Goal: Task Accomplishment & Management: Understand process/instructions

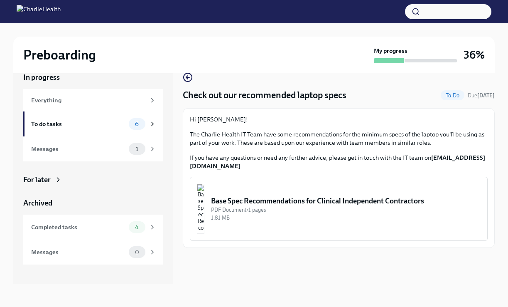
scroll to position [14, 0]
click at [112, 119] on div "To do tasks 6" at bounding box center [93, 124] width 125 height 12
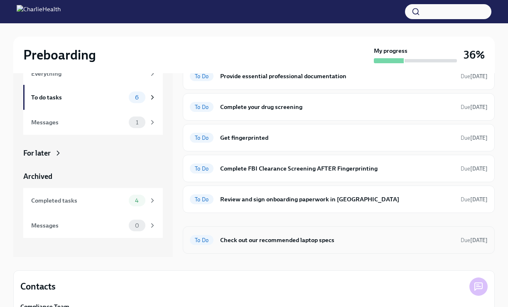
scroll to position [35, 0]
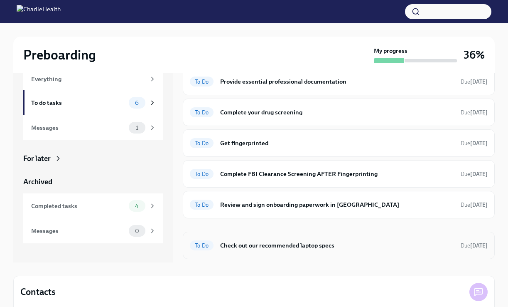
click at [320, 254] on div "To Do Check out our recommended laptop specs Due [DATE]" at bounding box center [339, 244] width 312 height 27
click at [315, 246] on h6 "Check out our recommended laptop specs" at bounding box center [337, 245] width 234 height 9
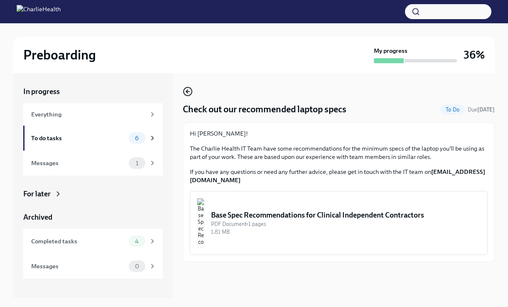
click at [184, 92] on icon "button" at bounding box center [188, 91] width 10 height 10
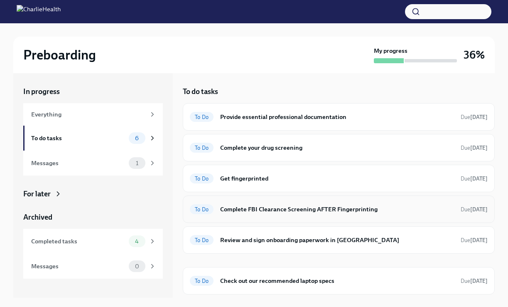
click at [251, 210] on h6 "Complete FBI Clearance Screening AFTER Fingerprinting" at bounding box center [337, 208] width 234 height 9
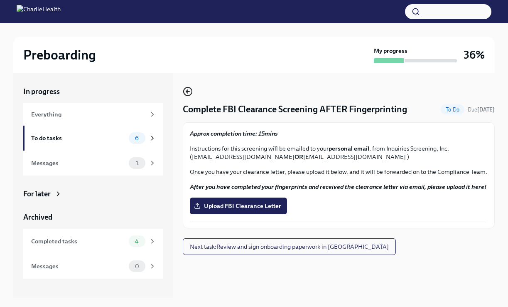
click at [189, 90] on icon "button" at bounding box center [188, 91] width 10 height 10
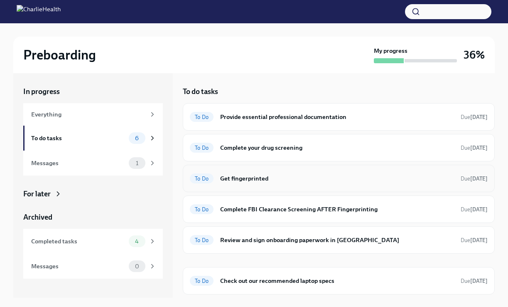
click at [255, 184] on div "To Do Get fingerprinted Due [DATE]" at bounding box center [339, 178] width 298 height 13
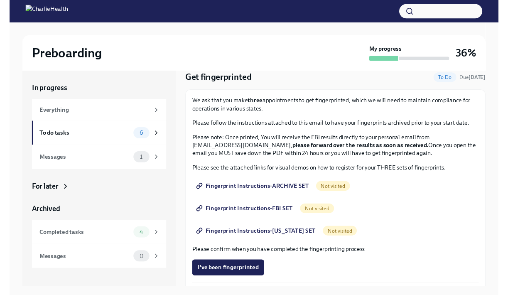
scroll to position [29, 0]
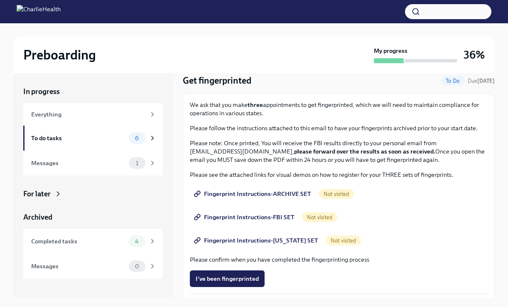
click at [280, 241] on span "Fingerprint Instructions-[US_STATE] SET" at bounding box center [257, 240] width 123 height 8
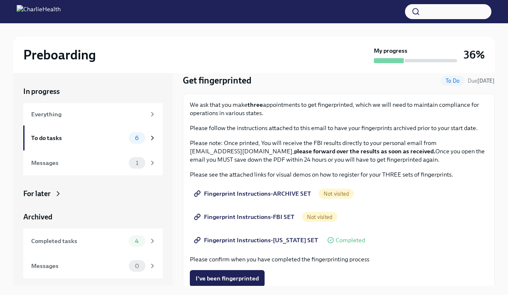
click at [258, 194] on span "Fingerprint Instructions-ARCHIVE SET" at bounding box center [253, 193] width 115 height 8
click at [258, 219] on span "Fingerprint Instructions-FBI SET" at bounding box center [245, 217] width 99 height 8
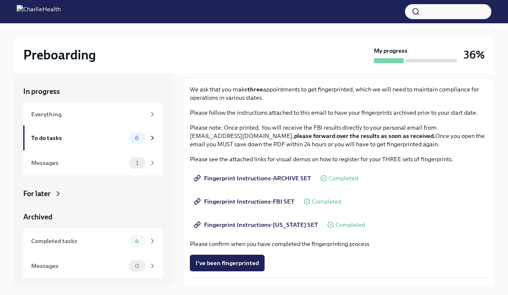
click at [254, 227] on span "Fingerprint Instructions-[US_STATE] SET" at bounding box center [257, 225] width 123 height 8
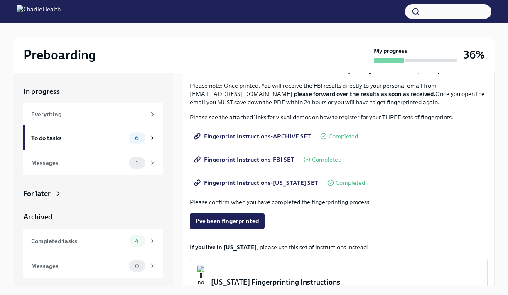
scroll to position [120, 0]
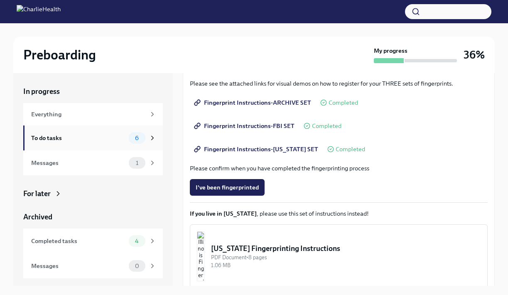
click at [135, 145] on div "To do tasks 6" at bounding box center [93, 137] width 140 height 25
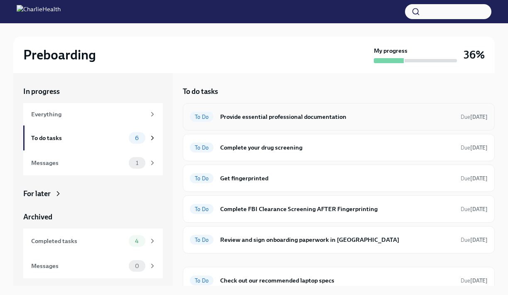
click at [348, 109] on div "To Do Provide essential professional documentation Due [DATE]" at bounding box center [339, 116] width 312 height 27
click at [341, 117] on h6 "Provide essential professional documentation" at bounding box center [337, 116] width 234 height 9
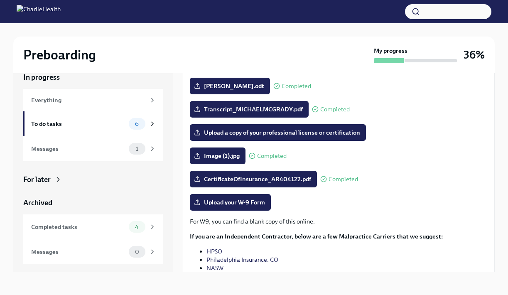
scroll to position [69, 0]
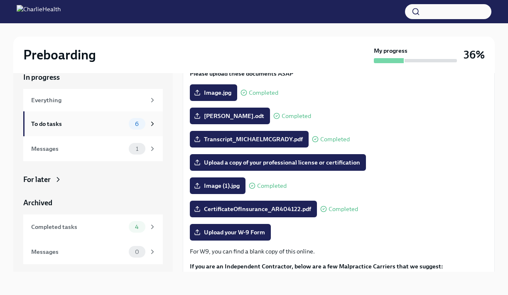
click at [113, 126] on div "To do tasks" at bounding box center [78, 123] width 94 height 9
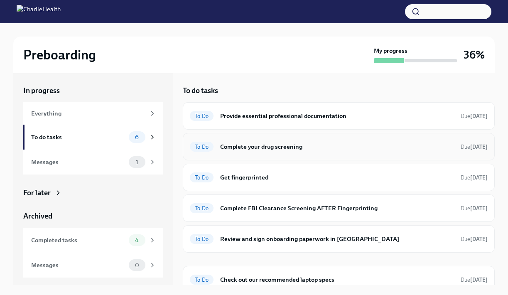
click at [300, 150] on h6 "Complete your drug screening" at bounding box center [337, 146] width 234 height 9
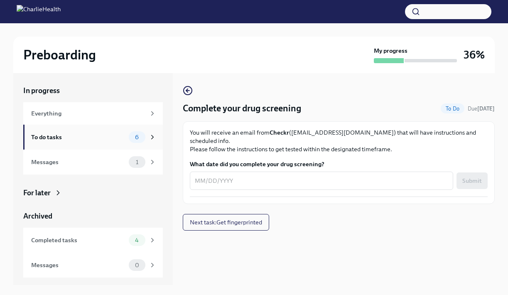
click at [126, 142] on div "To do tasks 6" at bounding box center [93, 137] width 125 height 12
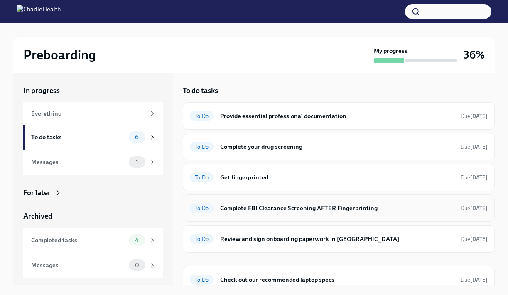
click at [333, 212] on h6 "Complete FBI Clearance Screening AFTER Fingerprinting" at bounding box center [337, 208] width 234 height 9
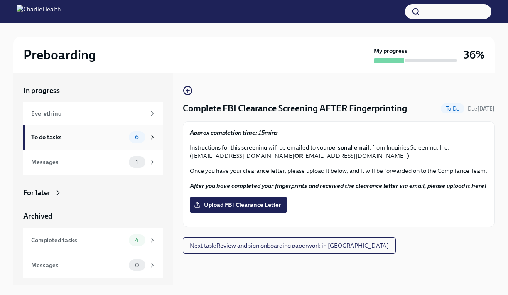
click at [101, 139] on div "To do tasks" at bounding box center [78, 137] width 94 height 9
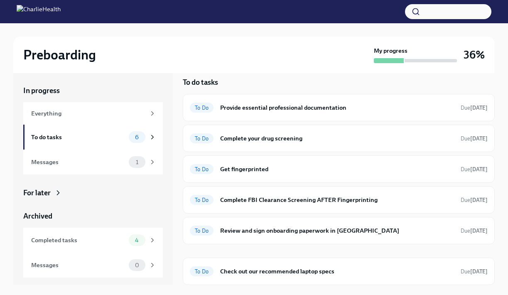
scroll to position [8, 0]
click at [260, 280] on div "To Do Check out our recommended laptop specs Due [DATE]" at bounding box center [339, 271] width 312 height 27
click at [269, 273] on h6 "Check out our recommended laptop specs" at bounding box center [337, 271] width 234 height 9
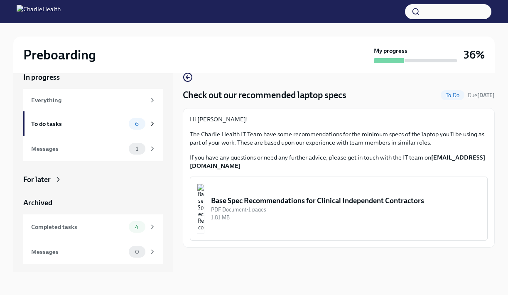
scroll to position [14, 0]
click at [53, 101] on div "Everything" at bounding box center [88, 100] width 114 height 9
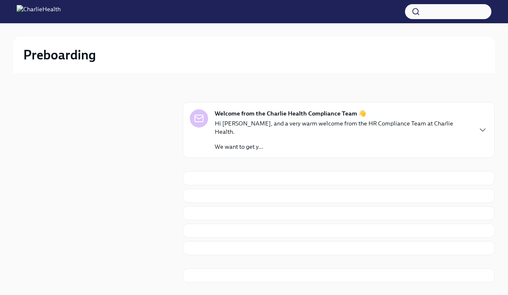
scroll to position [1, 0]
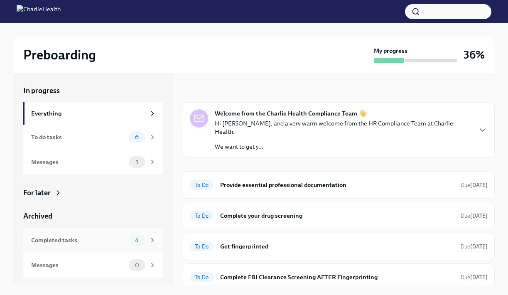
click at [75, 233] on div "Completed tasks 4" at bounding box center [93, 240] width 140 height 25
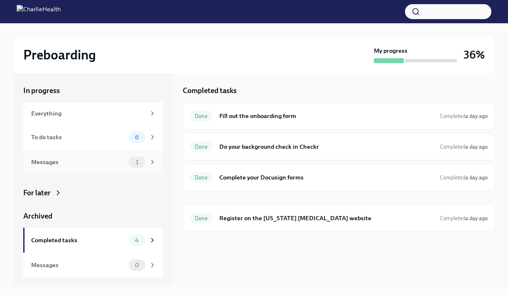
click at [89, 160] on div "Messages" at bounding box center [78, 161] width 94 height 9
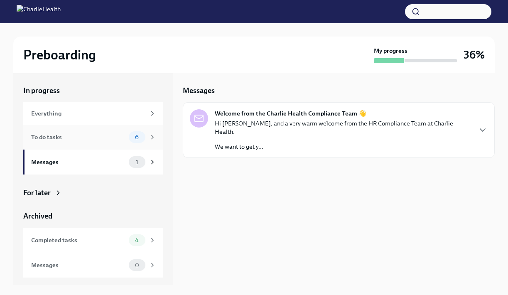
click at [104, 136] on div "To do tasks" at bounding box center [78, 137] width 94 height 9
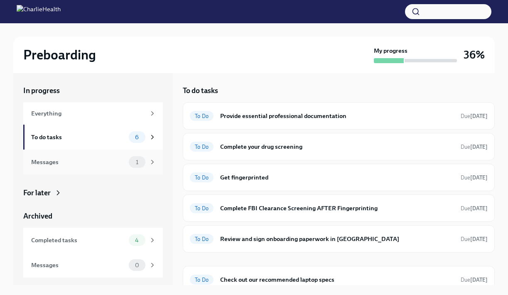
click at [103, 168] on div "Messages 1" at bounding box center [93, 162] width 140 height 25
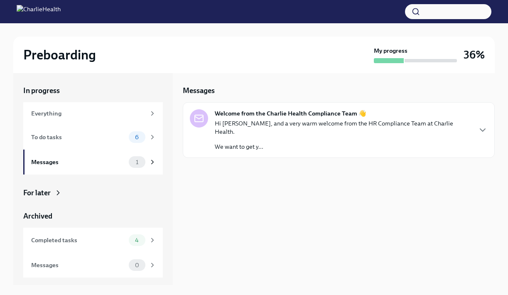
click at [270, 133] on div "Hi [PERSON_NAME], and a very warm welcome from the HR Compliance Team at Charli…" at bounding box center [343, 135] width 256 height 32
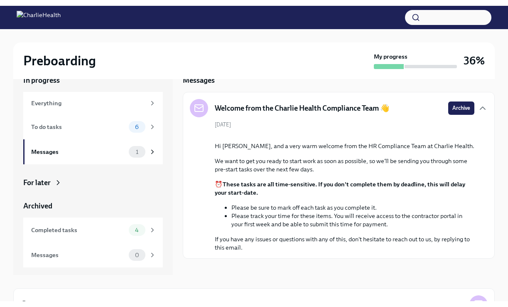
scroll to position [28, 0]
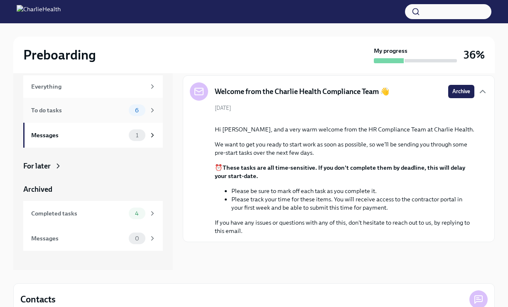
click at [85, 109] on div "To do tasks" at bounding box center [78, 110] width 94 height 9
